Goal: Transaction & Acquisition: Purchase product/service

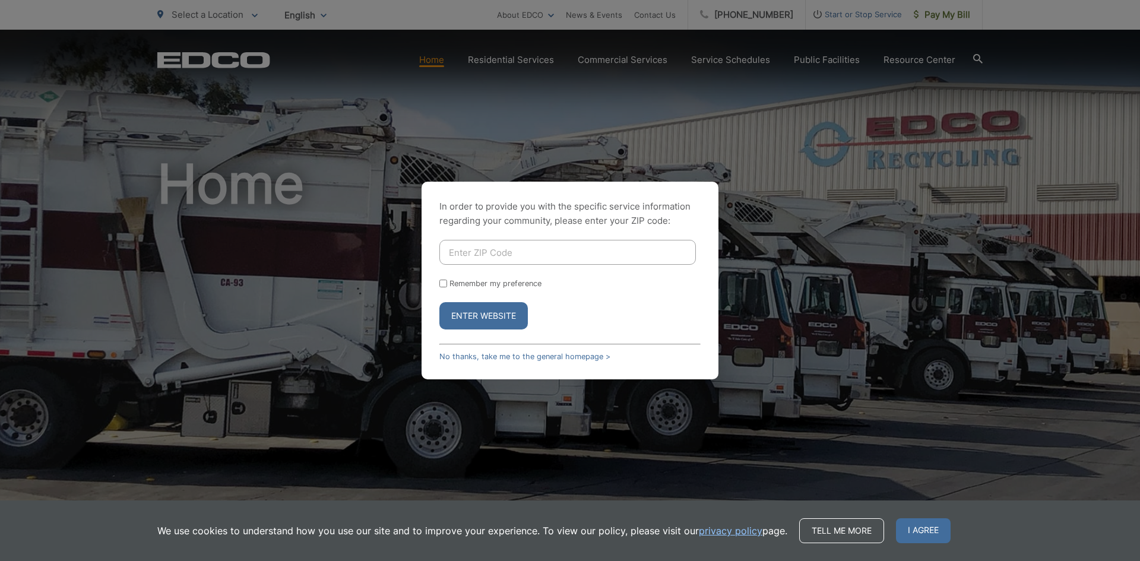
click at [486, 254] on input "Enter ZIP Code" at bounding box center [567, 252] width 256 height 25
type input "92064"
click at [439, 302] on button "Enter Website" at bounding box center [483, 315] width 88 height 27
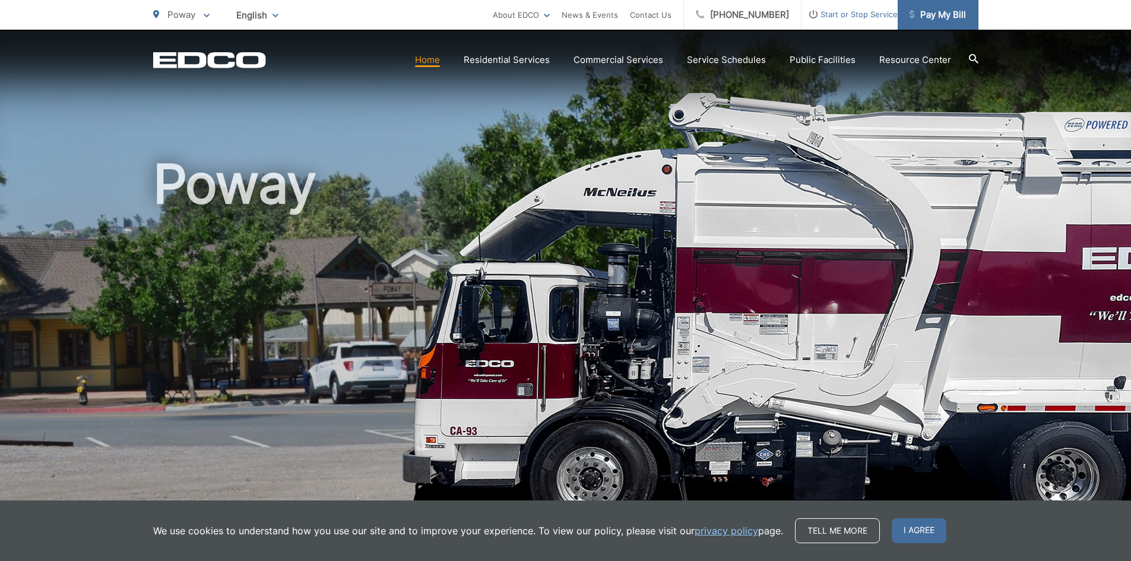
click at [938, 20] on span "Pay My Bill" at bounding box center [938, 15] width 56 height 14
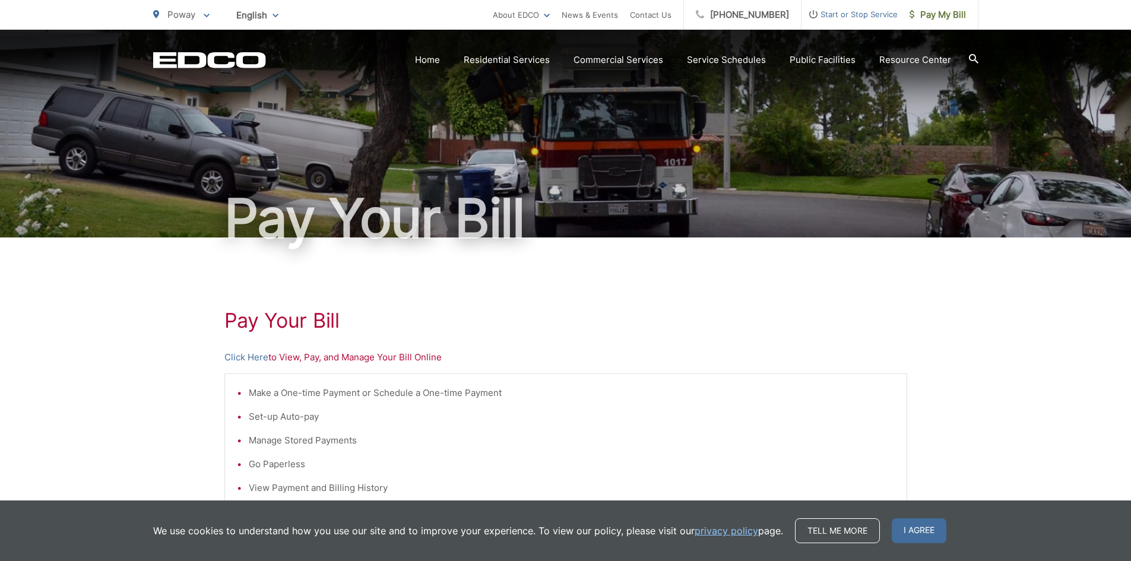
scroll to position [198, 0]
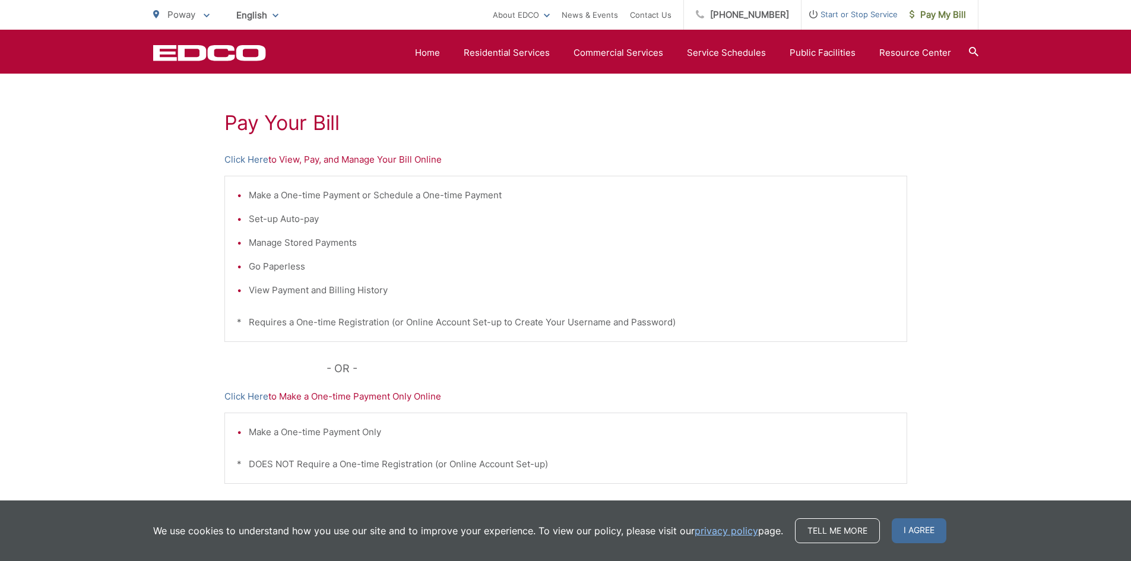
click at [378, 399] on p "Click Here to Make a One-time Payment Only Online" at bounding box center [565, 396] width 683 height 14
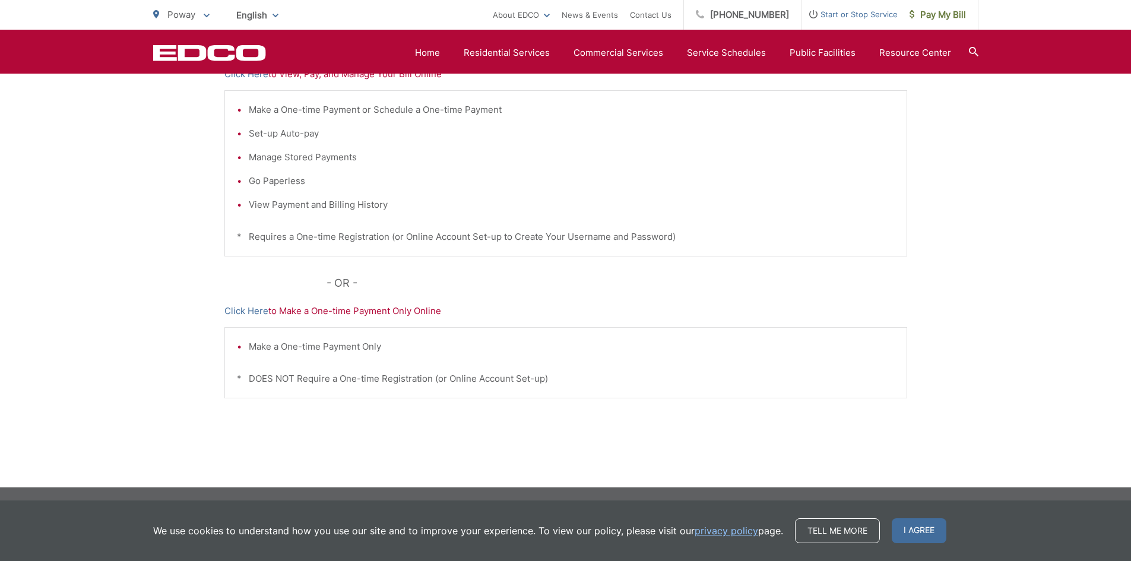
scroll to position [0, 0]
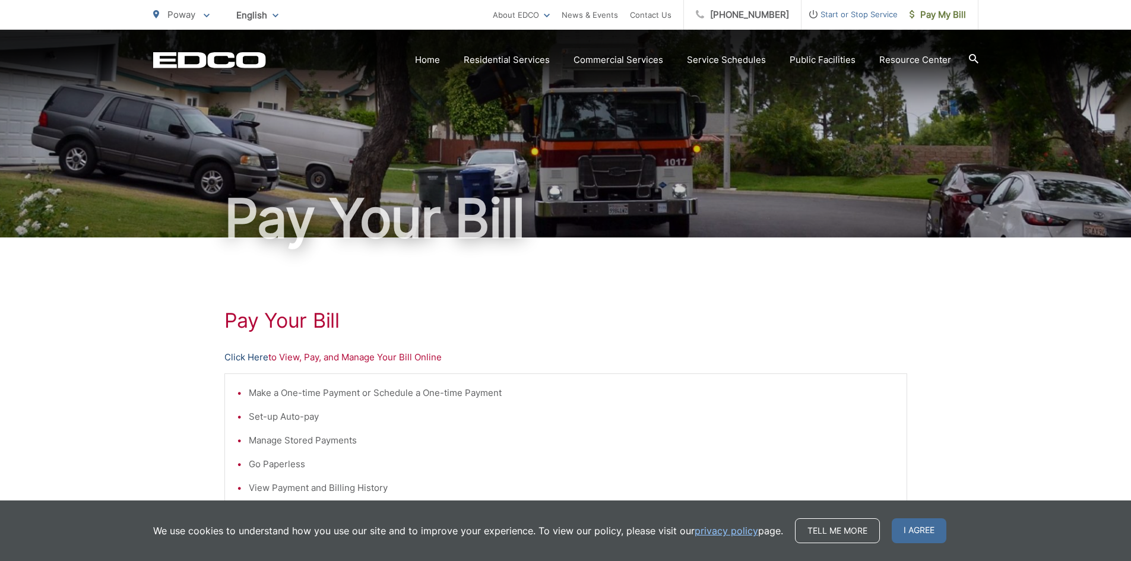
click at [237, 358] on link "Click Here" at bounding box center [246, 357] width 44 height 14
